Goal: Information Seeking & Learning: Learn about a topic

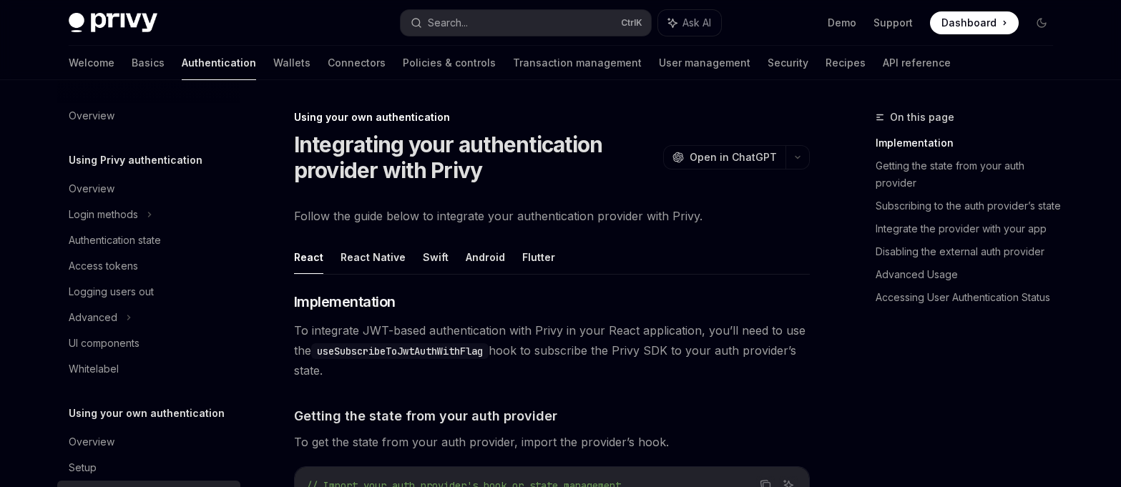
scroll to position [48, 0]
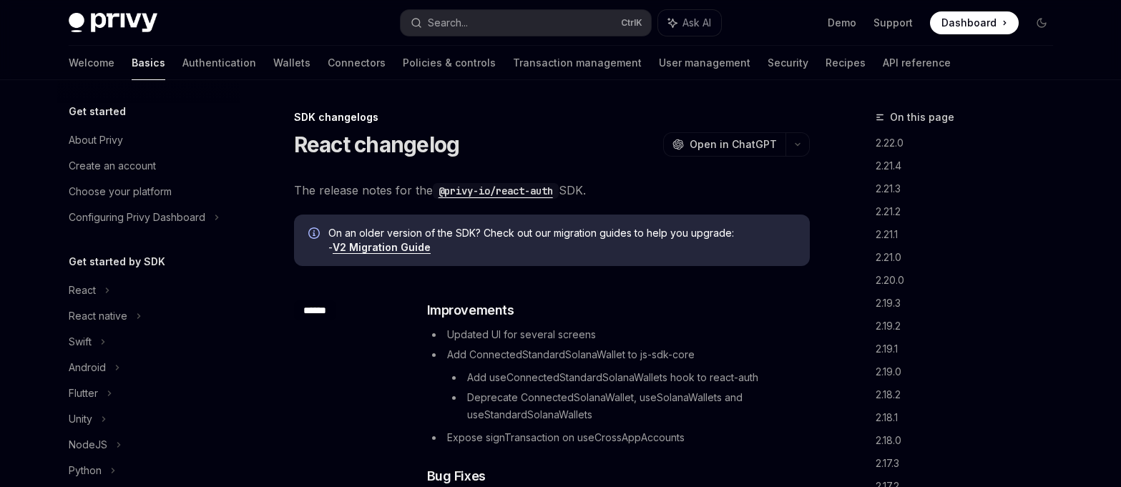
scroll to position [337, 0]
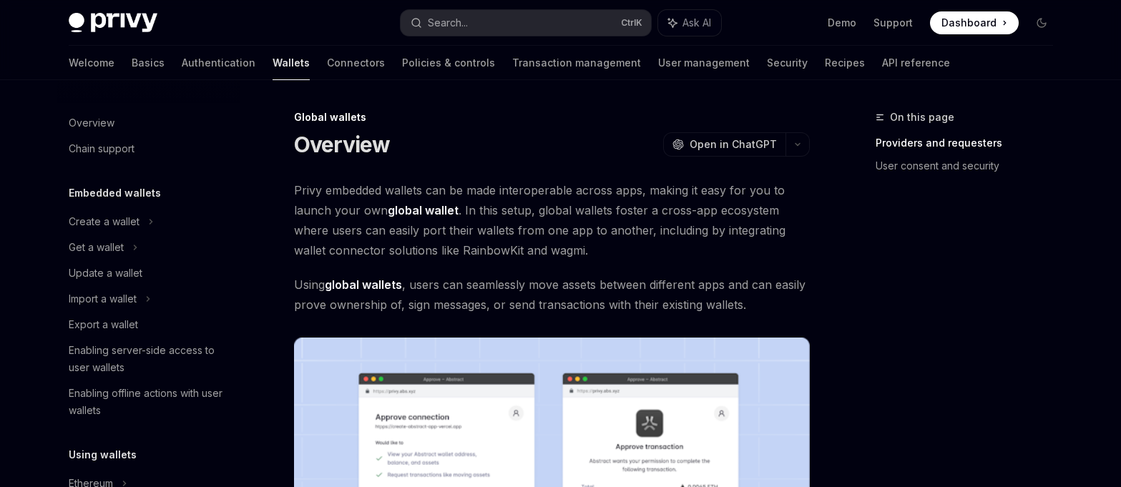
scroll to position [751, 0]
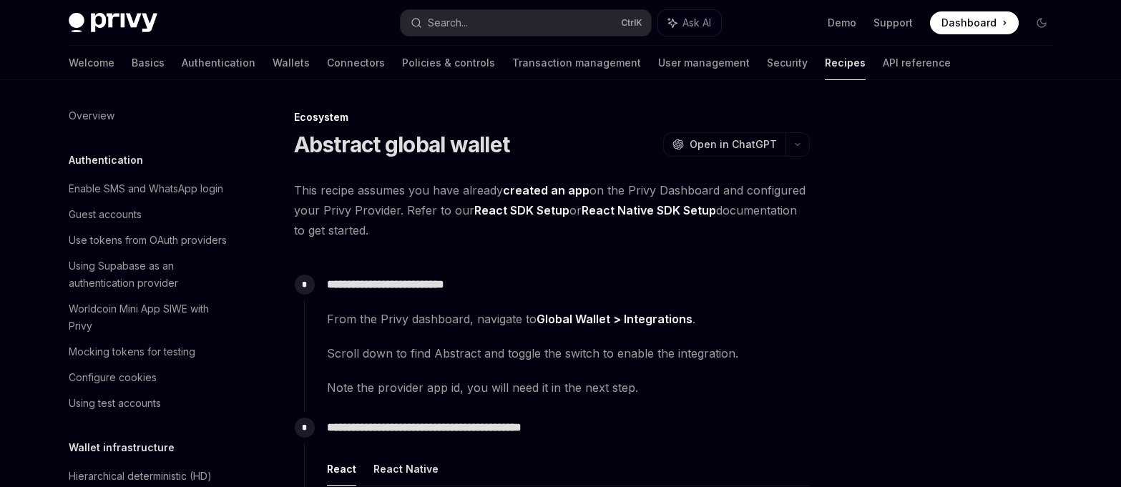
scroll to position [2259, 0]
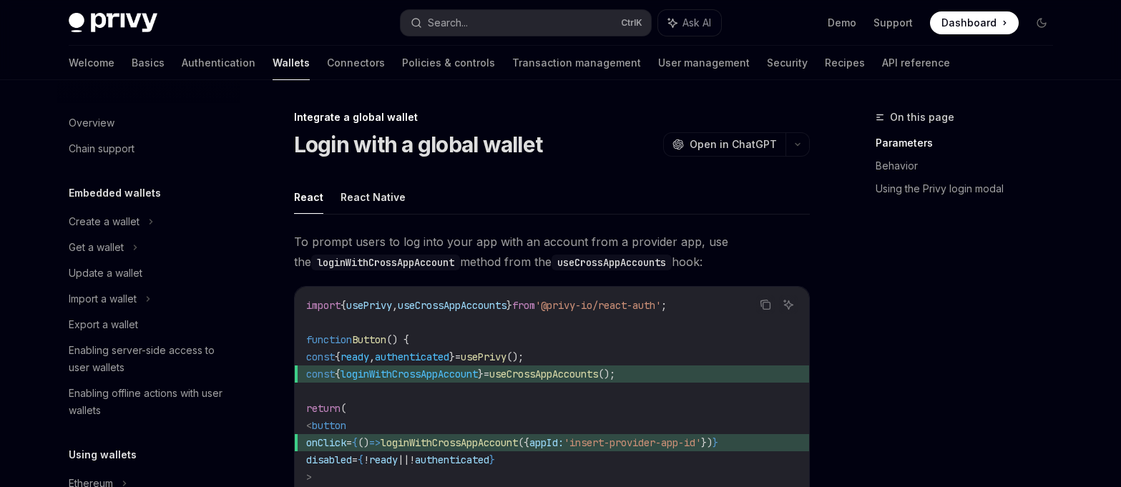
scroll to position [931, 0]
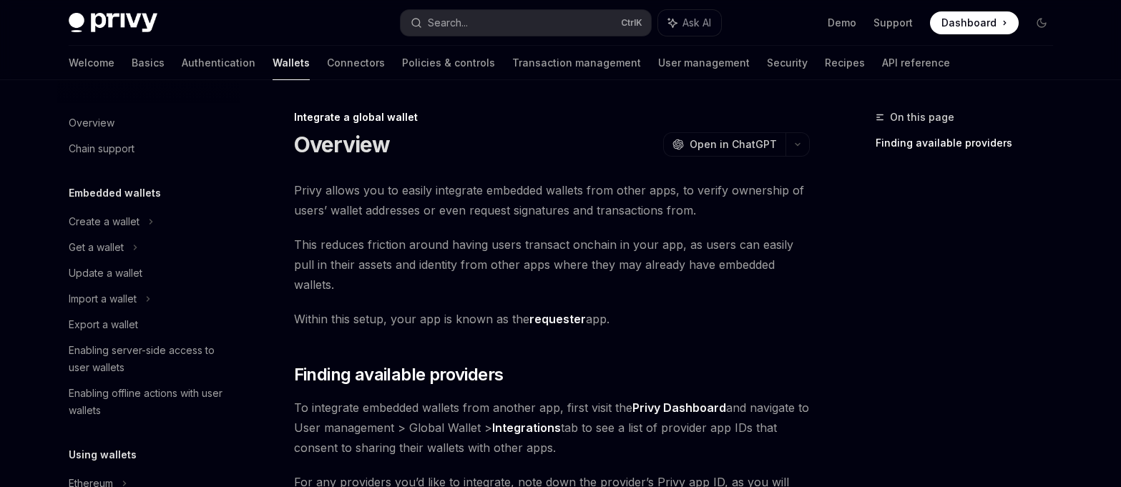
scroll to position [931, 0]
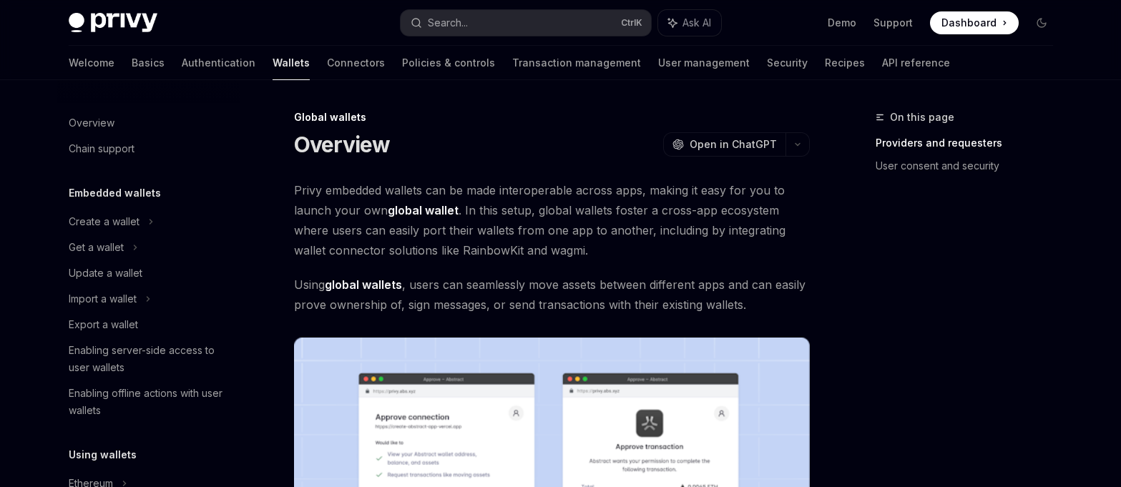
scroll to position [751, 0]
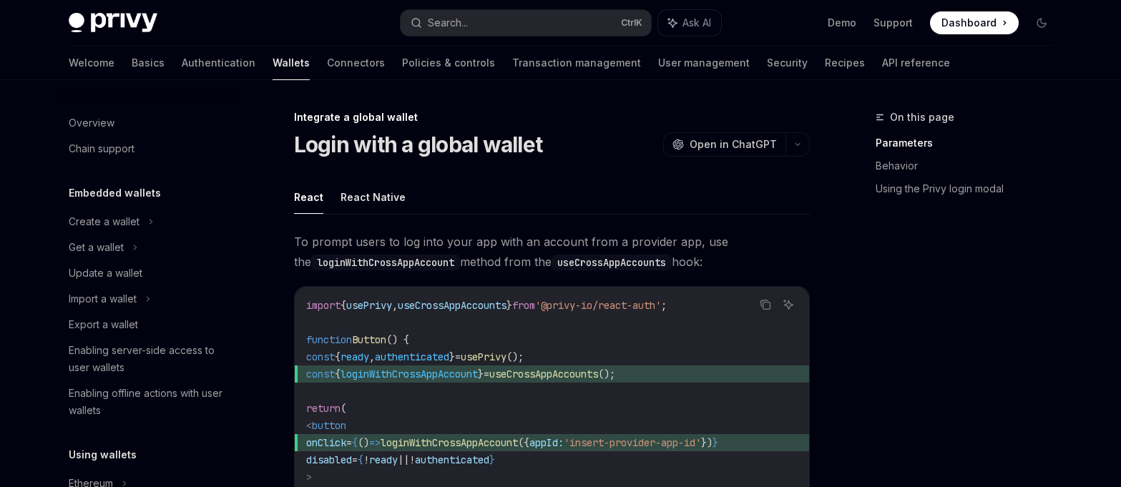
scroll to position [931, 0]
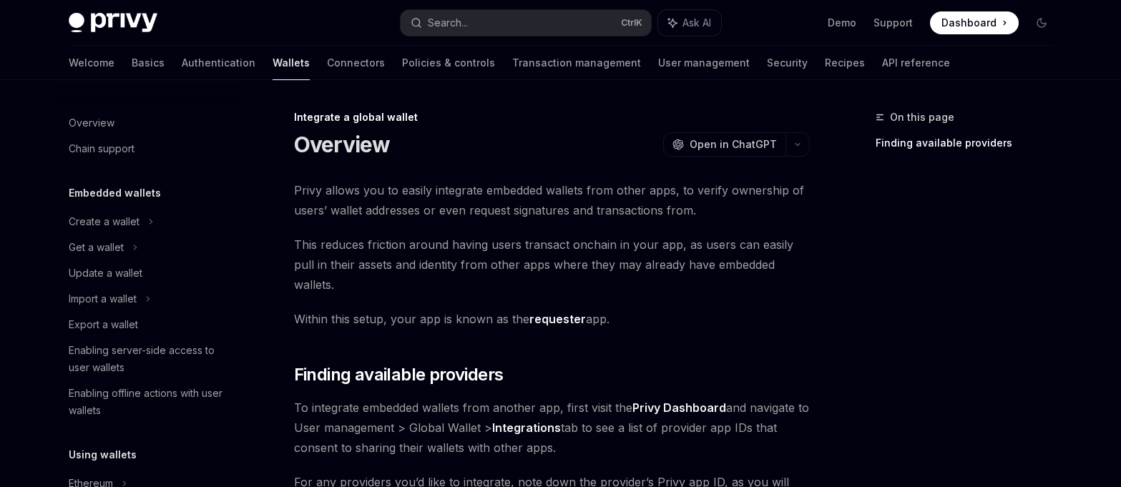
scroll to position [931, 0]
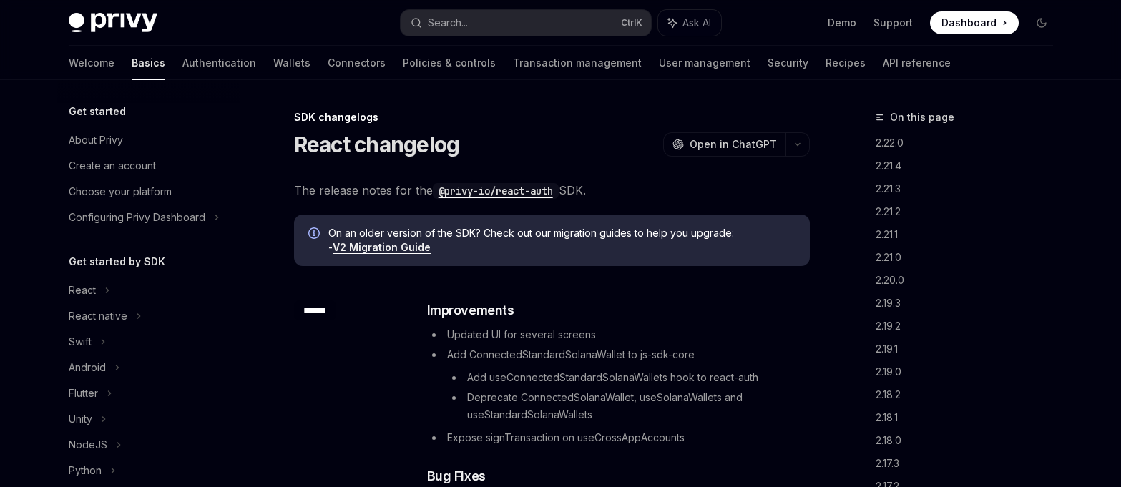
scroll to position [337, 0]
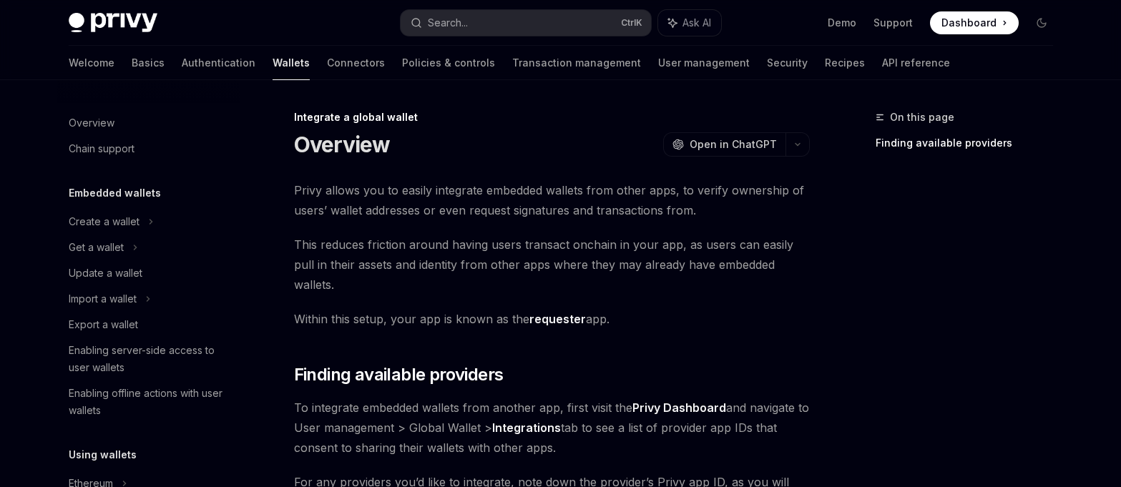
scroll to position [931, 0]
